Goal: Book appointment/travel/reservation

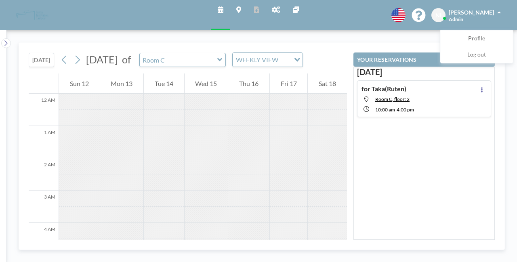
scroll to position [242, 0]
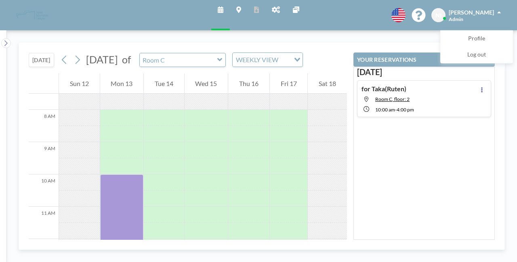
click at [276, 9] on icon at bounding box center [276, 9] width 8 height 6
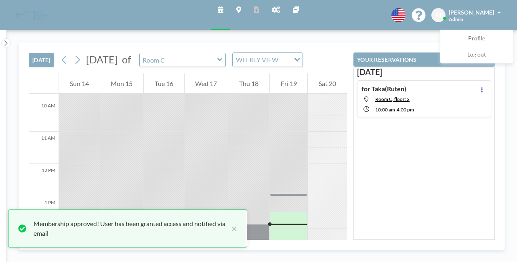
scroll to position [420, 0]
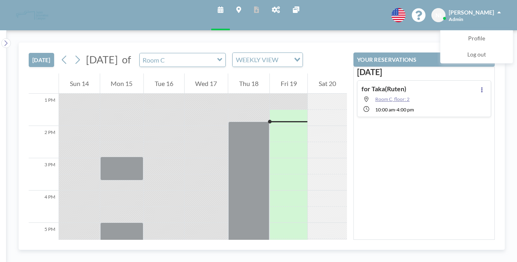
click at [396, 97] on span "Room C, floor: 2" at bounding box center [392, 99] width 34 height 6
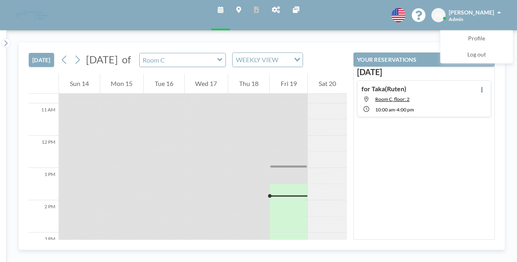
scroll to position [420, 0]
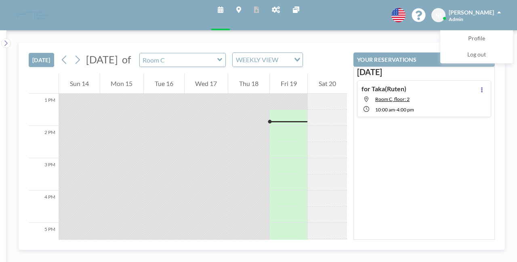
click at [386, 87] on h4 "for Taka(Ruten)" at bounding box center [384, 89] width 45 height 8
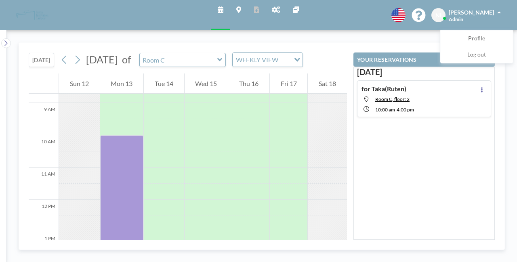
scroll to position [307, 0]
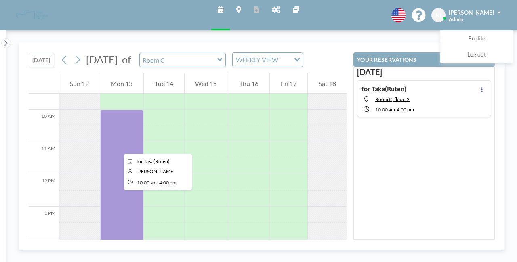
click at [117, 147] on div at bounding box center [122, 207] width 44 height 194
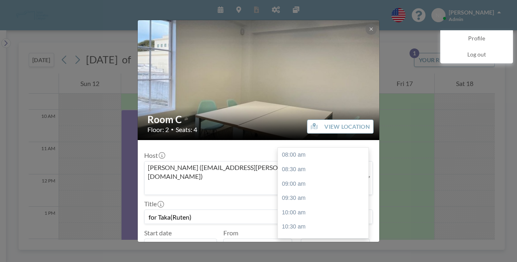
click at [316, 239] on input "04:00 pm" at bounding box center [335, 246] width 69 height 14
click at [291, 205] on div "06:00 pm" at bounding box center [325, 212] width 95 height 15
type input "06:00 pm"
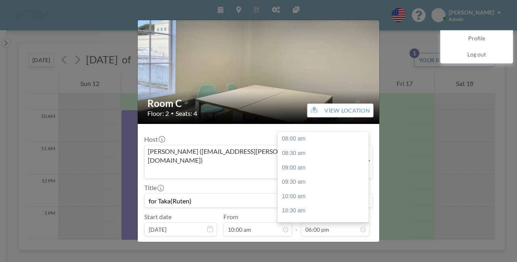
scroll to position [240, 0]
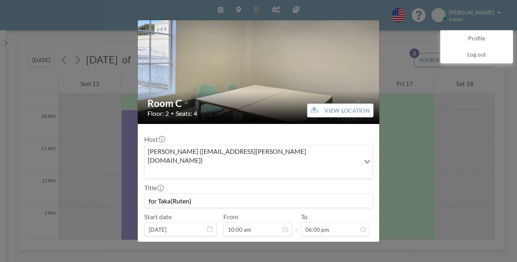
click at [337, 243] on button "SAVE CHANGES" at bounding box center [347, 250] width 51 height 14
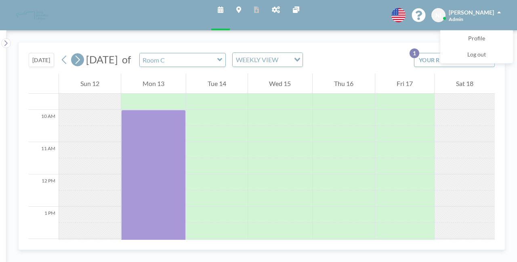
click at [75, 63] on icon at bounding box center [78, 60] width 8 height 12
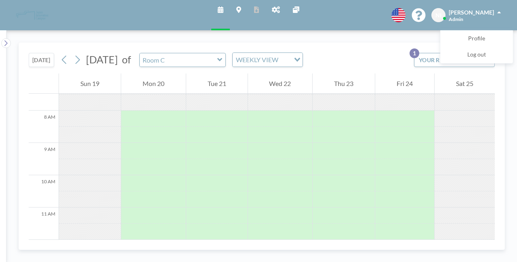
scroll to position [242, 0]
click at [74, 56] on icon at bounding box center [78, 60] width 8 height 12
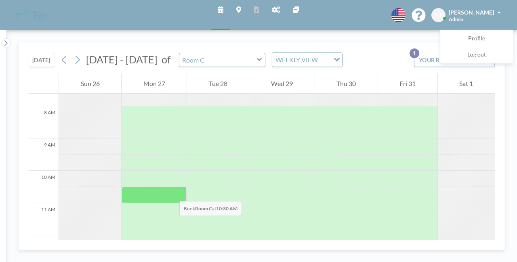
scroll to position [247, 0]
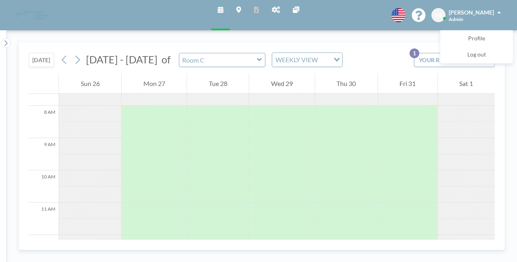
click at [257, 61] on icon at bounding box center [259, 60] width 5 height 8
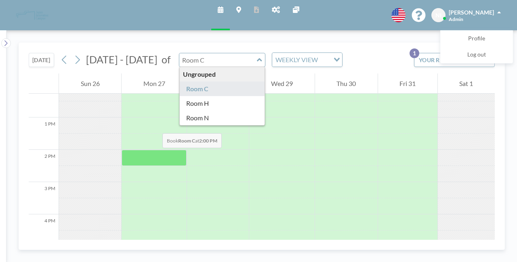
scroll to position [447, 0]
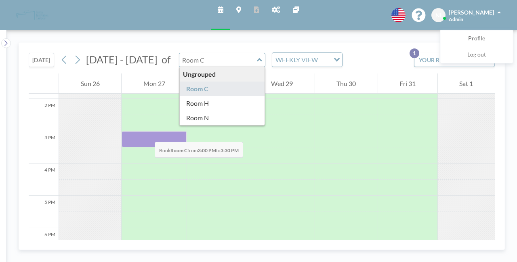
click at [147, 134] on div at bounding box center [154, 139] width 65 height 16
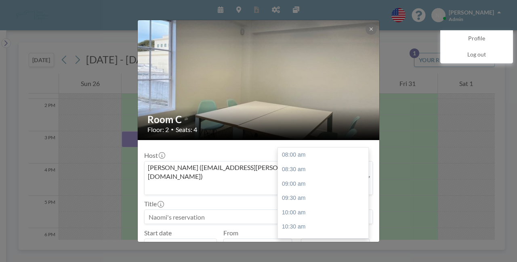
scroll to position [216, 0]
click at [317, 239] on input "03:30 pm" at bounding box center [335, 246] width 69 height 14
click at [288, 162] on div "04:00 pm" at bounding box center [325, 169] width 95 height 15
type input "04:00 pm"
click at [224, 210] on input at bounding box center [259, 217] width 228 height 14
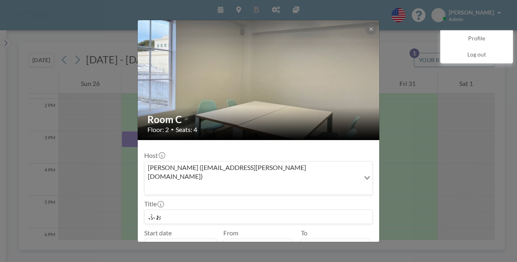
type input "ふ"
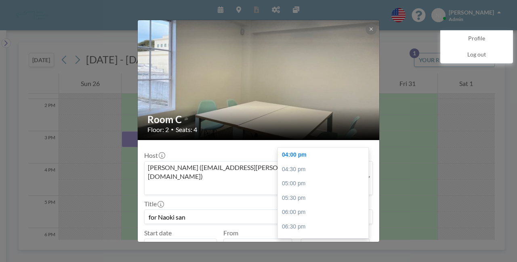
scroll to position [16, 0]
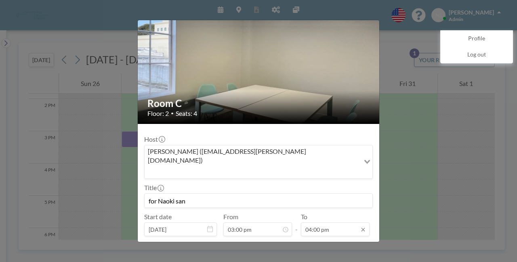
type input "for Naoki san"
click at [341, 243] on button "BOOK NOW" at bounding box center [352, 250] width 41 height 14
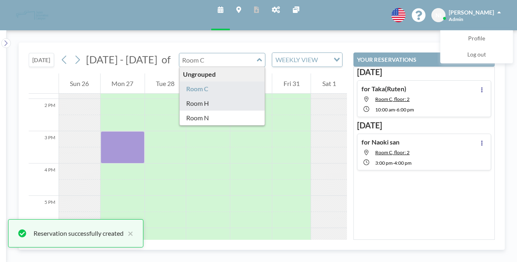
type input "Room H"
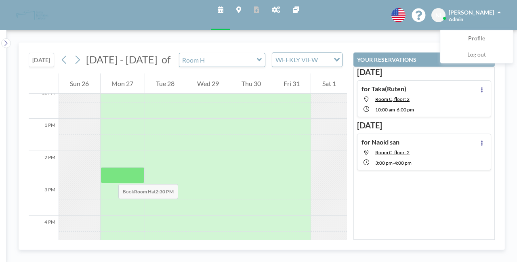
scroll to position [398, 0]
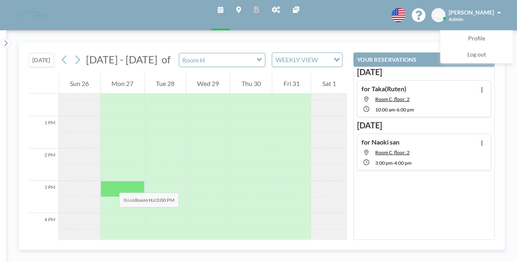
click at [111, 187] on div at bounding box center [123, 189] width 44 height 16
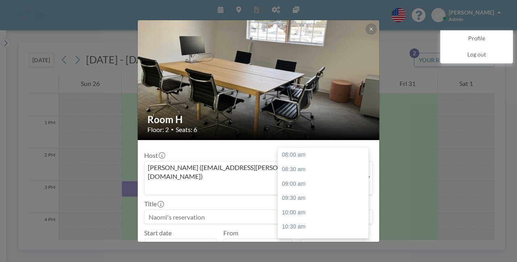
scroll to position [216, 0]
click at [333, 239] on input "03:30 pm" at bounding box center [335, 246] width 69 height 14
click at [295, 162] on div "04:00 pm" at bounding box center [325, 169] width 95 height 15
type input "04:00 pm"
click at [215, 210] on input at bounding box center [259, 217] width 228 height 14
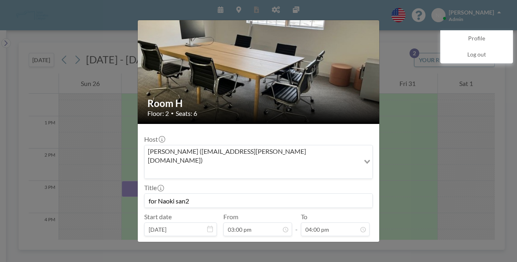
scroll to position [230, 0]
type input "for Naoki san2"
click at [355, 243] on button "BOOK NOW" at bounding box center [352, 250] width 41 height 14
